Goal: Task Accomplishment & Management: Use online tool/utility

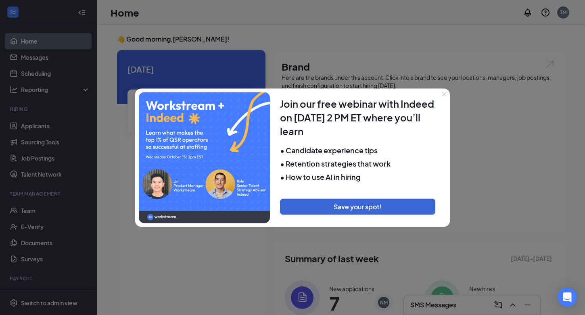
click at [444, 97] on button "Close" at bounding box center [444, 93] width 11 height 11
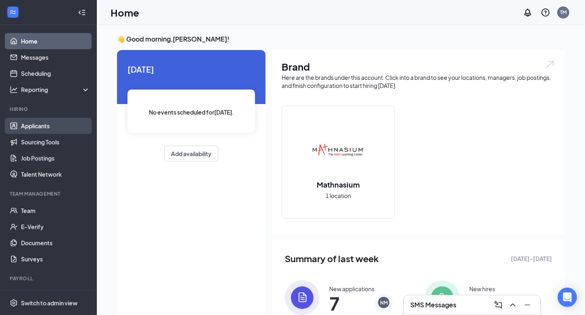
click at [44, 129] on link "Applicants" at bounding box center [55, 126] width 69 height 16
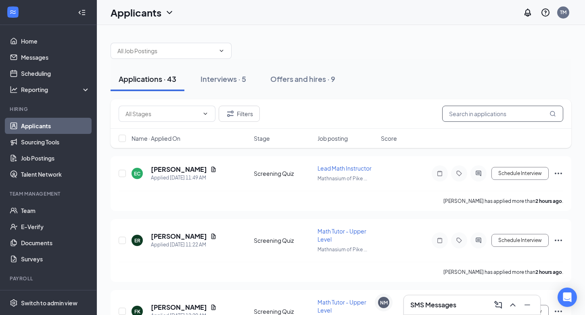
click at [460, 118] on input "text" at bounding box center [502, 114] width 121 height 16
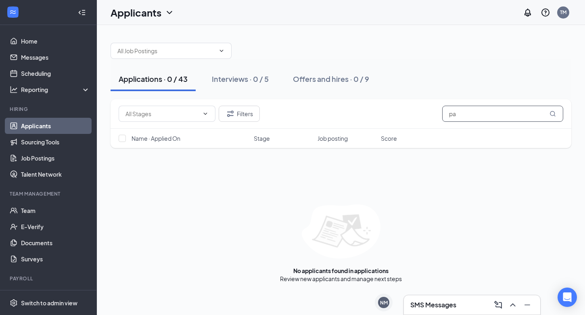
type input "p"
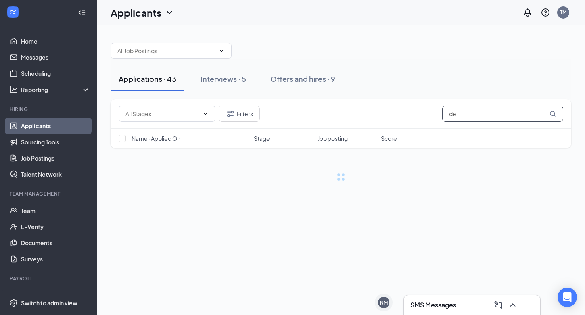
type input "d"
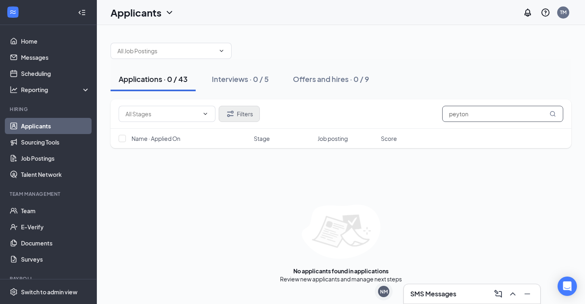
type input "Peyton"
click at [238, 114] on button "Filters" at bounding box center [239, 114] width 41 height 16
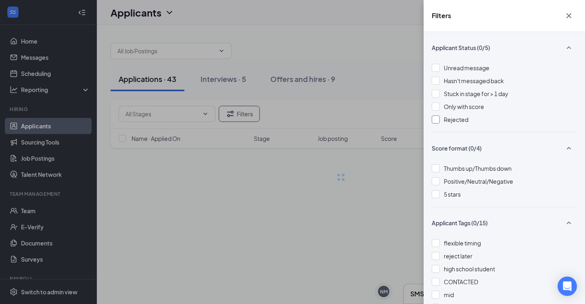
click at [436, 119] on div at bounding box center [436, 119] width 8 height 8
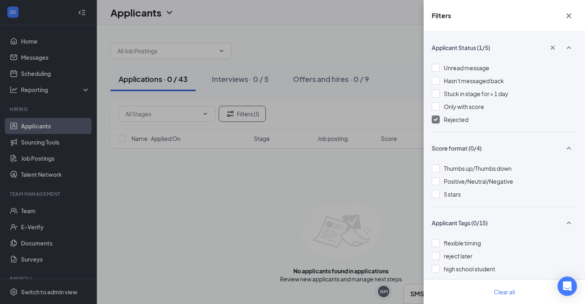
click at [437, 118] on img at bounding box center [436, 119] width 4 height 3
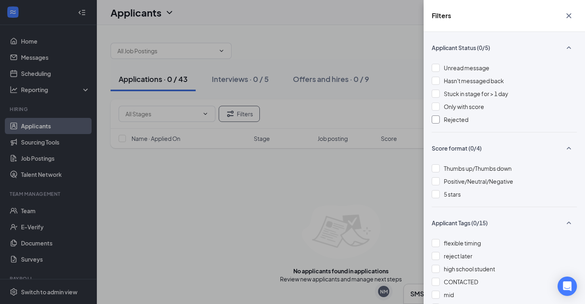
click at [570, 17] on icon "Cross" at bounding box center [568, 15] width 5 height 5
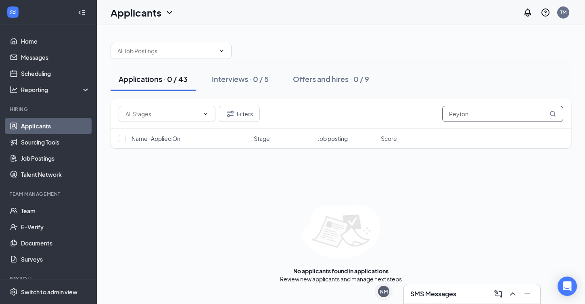
drag, startPoint x: 482, startPoint y: 115, endPoint x: 391, endPoint y: 114, distance: 90.8
click at [391, 114] on div "Filters Peyton" at bounding box center [341, 114] width 445 height 16
click at [224, 84] on div "Interviews · 0 / 5" at bounding box center [240, 79] width 57 height 10
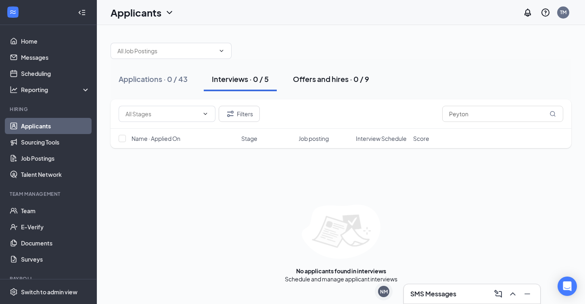
click at [311, 79] on div "Offers and hires · 0 / 9" at bounding box center [331, 79] width 76 height 10
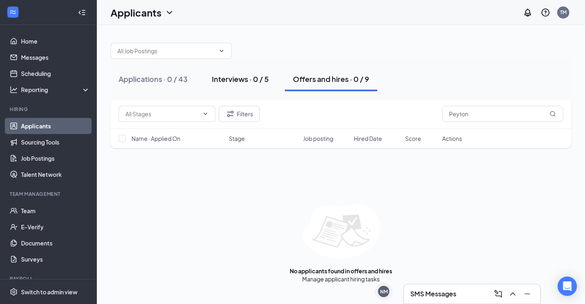
click at [239, 78] on div "Interviews · 0 / 5" at bounding box center [240, 79] width 57 height 10
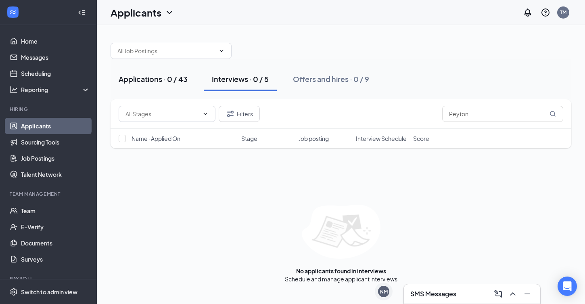
click at [158, 71] on button "Applications · 0 / 43" at bounding box center [153, 79] width 85 height 24
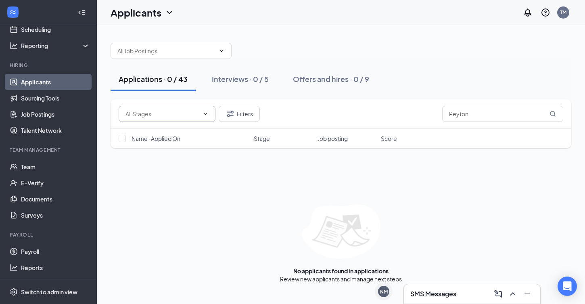
click at [211, 115] on span at bounding box center [167, 114] width 97 height 16
click at [233, 115] on icon "Filter" at bounding box center [231, 114] width 10 height 10
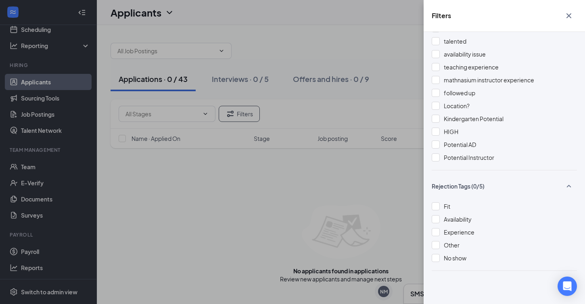
scroll to position [266, 0]
click at [380, 47] on div "Filters Applicant Status (0/5) Unread message Hasn't messaged back Stuck in sta…" at bounding box center [292, 152] width 585 height 304
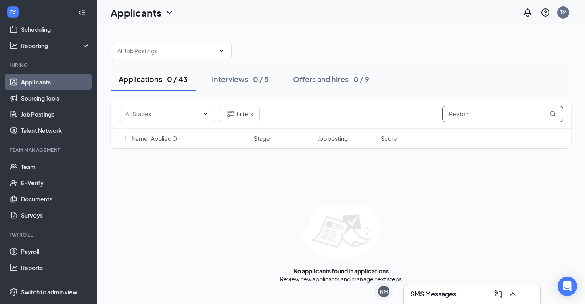
drag, startPoint x: 491, startPoint y: 113, endPoint x: 414, endPoint y: 113, distance: 77.1
click at [414, 113] on div "Filters Peyton" at bounding box center [341, 114] width 445 height 16
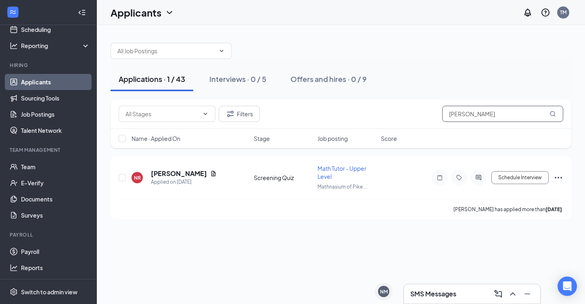
type input "[PERSON_NAME]"
drag, startPoint x: 414, startPoint y: 113, endPoint x: 163, endPoint y: 172, distance: 257.1
click at [163, 172] on h5 "[PERSON_NAME]" at bounding box center [179, 173] width 56 height 9
drag, startPoint x: 452, startPoint y: 56, endPoint x: 393, endPoint y: 56, distance: 59.3
click at [394, 56] on div at bounding box center [341, 47] width 461 height 24
